Goal: Task Accomplishment & Management: Complete application form

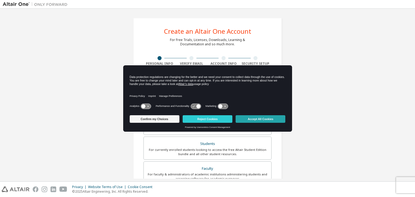
click at [251, 118] on button "Accept All Cookies" at bounding box center [261, 119] width 50 height 8
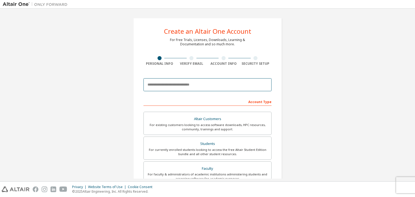
click at [178, 85] on input "email" at bounding box center [207, 84] width 128 height 13
type input "**********"
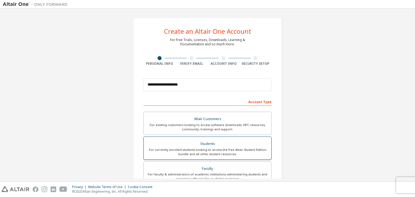
click at [178, 148] on div "For currently enrolled students looking to access the free Altair Student Editi…" at bounding box center [207, 152] width 121 height 9
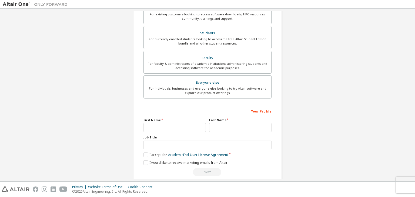
scroll to position [118, 0]
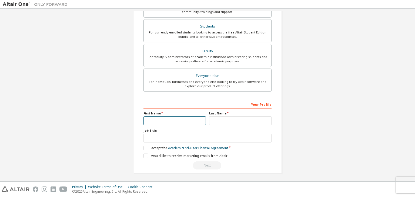
click at [150, 121] on input "text" at bounding box center [174, 120] width 62 height 9
type input "****"
click at [224, 123] on input "text" at bounding box center [240, 120] width 62 height 9
type input "*****"
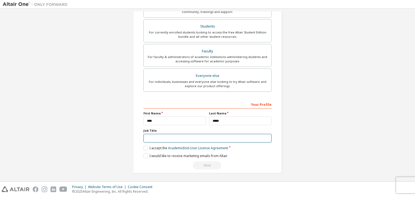
click at [172, 137] on input "text" at bounding box center [207, 138] width 128 height 9
type input "*"
type input "**********"
click at [145, 147] on label "I accept the Academic End-User License Agreement" at bounding box center [185, 148] width 85 height 5
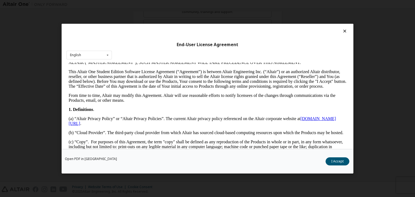
scroll to position [162, 0]
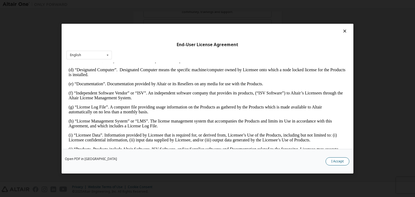
click at [331, 159] on button "I Accept" at bounding box center [338, 161] width 24 height 8
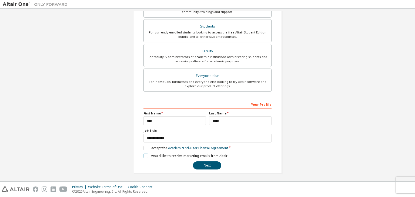
click at [145, 154] on label "I would like to receive marketing emails from Altair" at bounding box center [185, 156] width 84 height 5
click at [211, 163] on button "Next" at bounding box center [207, 166] width 28 height 8
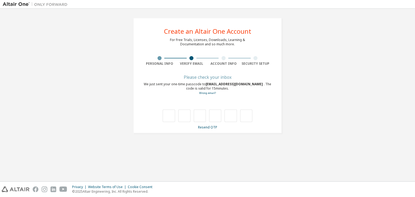
scroll to position [0, 0]
click at [165, 116] on input "text" at bounding box center [169, 116] width 12 height 12
type input "*"
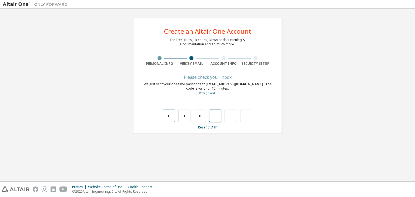
type input "*"
